Goal: Task Accomplishment & Management: Manage account settings

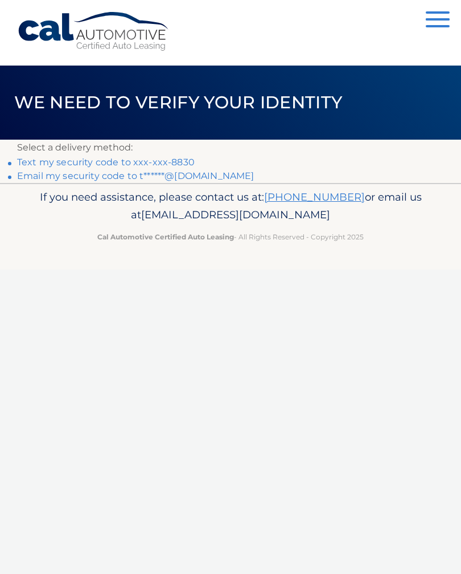
click at [209, 153] on p "Select a delivery method:" at bounding box center [230, 148] width 427 height 16
click at [186, 157] on link "Text my security code to xxx-xxx-8830" at bounding box center [106, 162] width 178 height 11
click at [185, 158] on link "Text my security code to xxx-xxx-8830" at bounding box center [106, 162] width 178 height 11
click at [183, 164] on link "Text my security code to xxx-xxx-8830" at bounding box center [106, 162] width 178 height 11
click at [161, 161] on link "Text my security code to xxx-xxx-8830" at bounding box center [106, 162] width 178 height 11
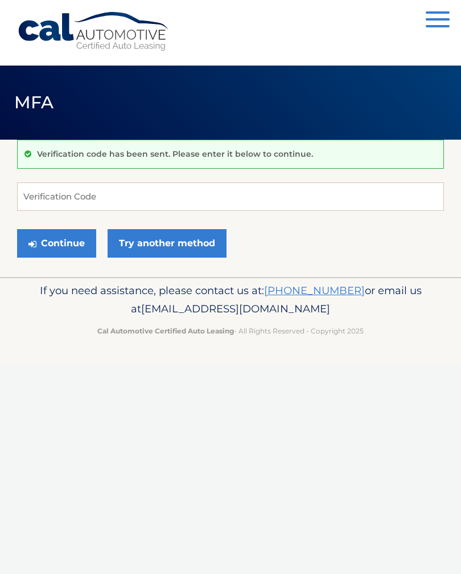
click at [75, 158] on p "Verification code has been sent. Please enter it below to continue." at bounding box center [175, 154] width 276 height 10
click at [154, 203] on input "Verification Code" at bounding box center [230, 196] width 427 height 28
type input "402487"
click at [64, 243] on button "Continue" at bounding box center [56, 243] width 79 height 28
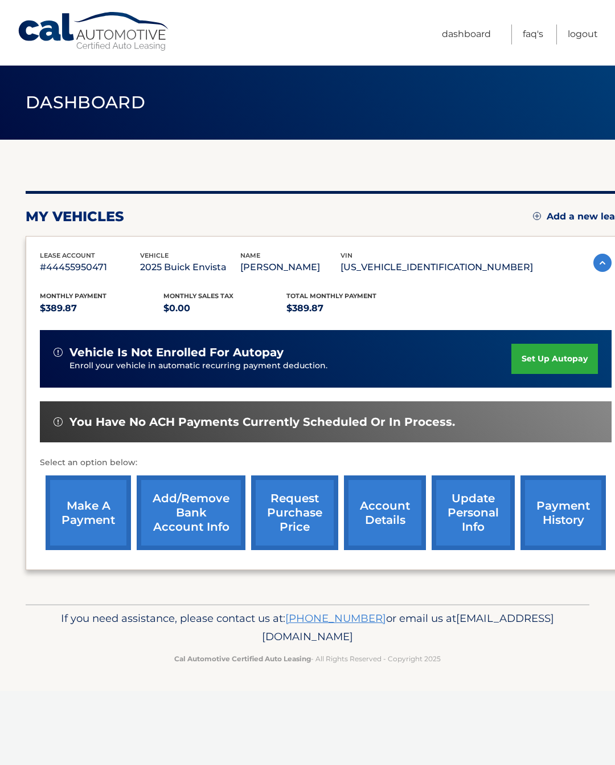
click at [573, 360] on link "set up autopay" at bounding box center [555, 359] width 87 height 30
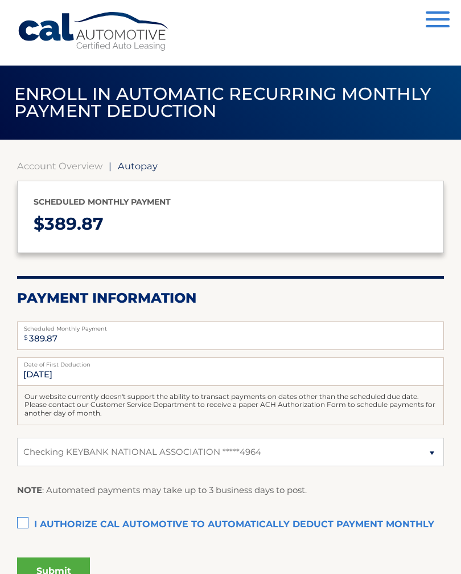
select select "ODczOGUyMWEtMmEwNS00NDgzLTkyMTItODJiYmI4YjIzOTEz"
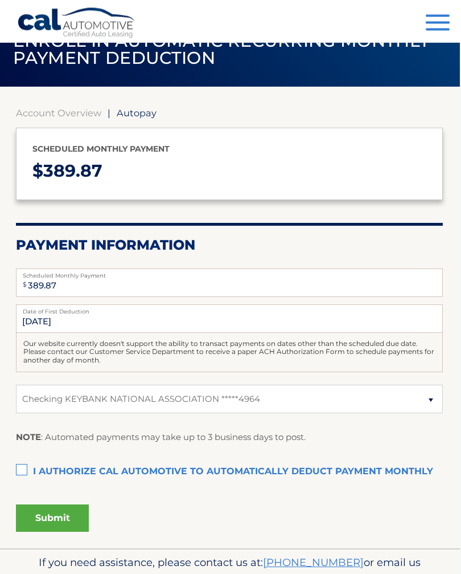
scroll to position [53, 1]
click at [22, 472] on label "I authorize cal automotive to automatically deduct payment monthly This checkbo…" at bounding box center [229, 471] width 427 height 23
click at [0, 0] on input "I authorize cal automotive to automatically deduct payment monthly This checkbo…" at bounding box center [0, 0] width 0 height 0
click at [66, 514] on button "Submit" at bounding box center [52, 517] width 73 height 27
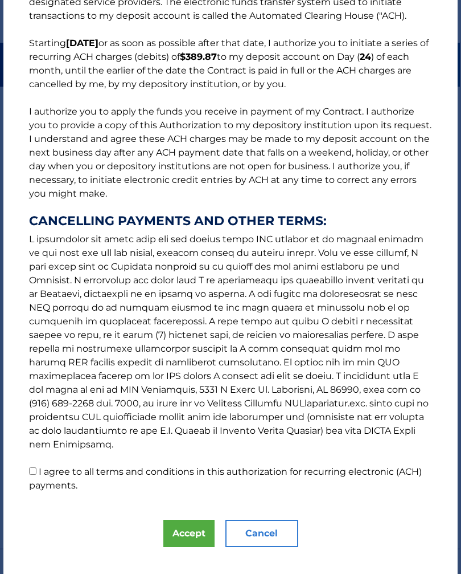
scroll to position [83, 0]
click at [30, 470] on input "I agree to all terms and conditions in this authorization for recurring electro…" at bounding box center [32, 470] width 7 height 7
checkbox input "true"
click at [195, 537] on button "Accept" at bounding box center [189, 533] width 51 height 27
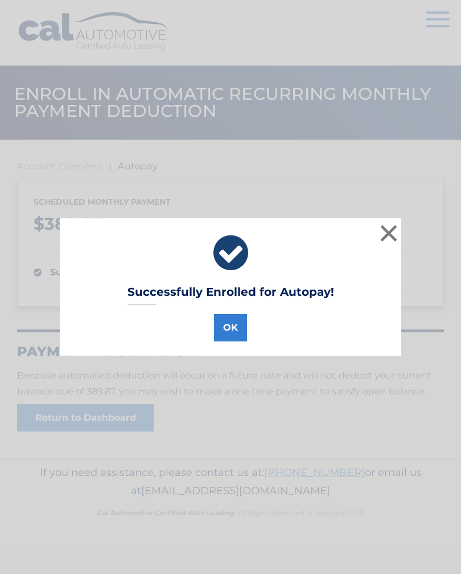
click at [236, 337] on button "OK" at bounding box center [230, 327] width 33 height 27
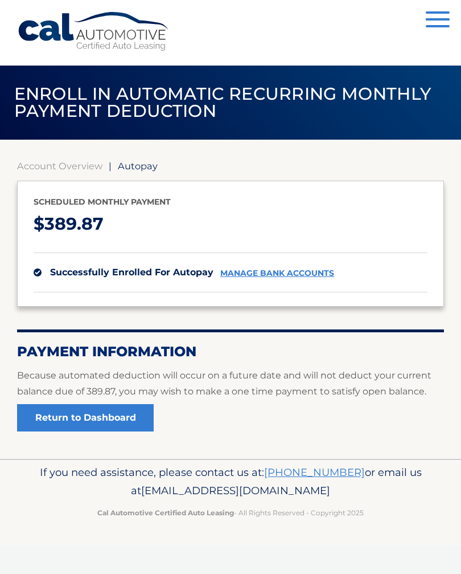
click at [138, 418] on link "Return to Dashboard" at bounding box center [85, 417] width 137 height 27
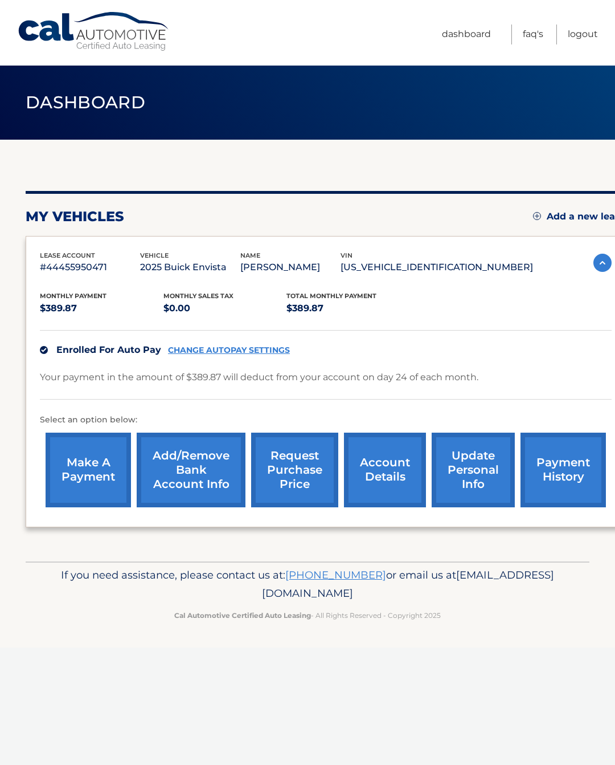
click at [579, 38] on link "Logout" at bounding box center [583, 34] width 30 height 20
